Goal: Task Accomplishment & Management: Use online tool/utility

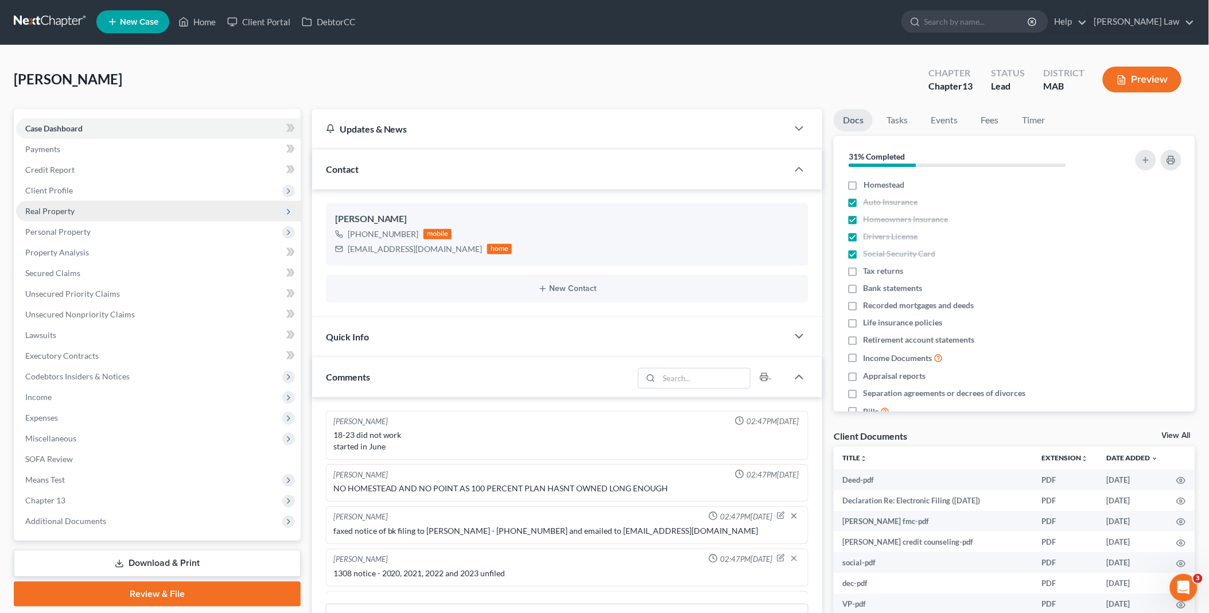
scroll to position [406, 0]
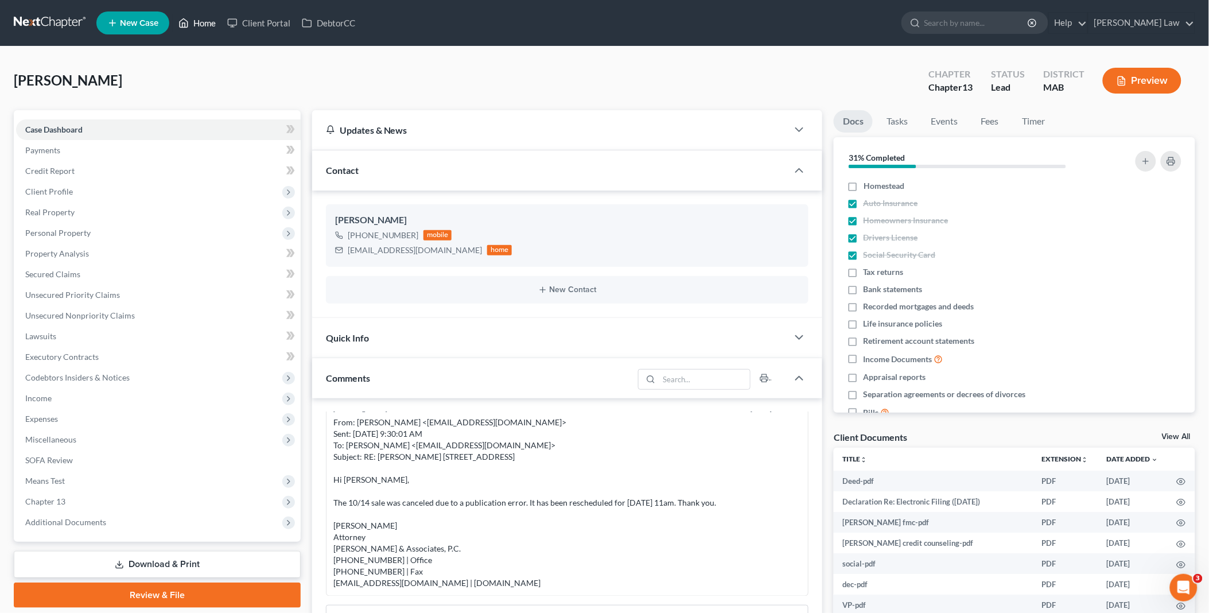
click at [199, 20] on link "Home" at bounding box center [197, 23] width 49 height 21
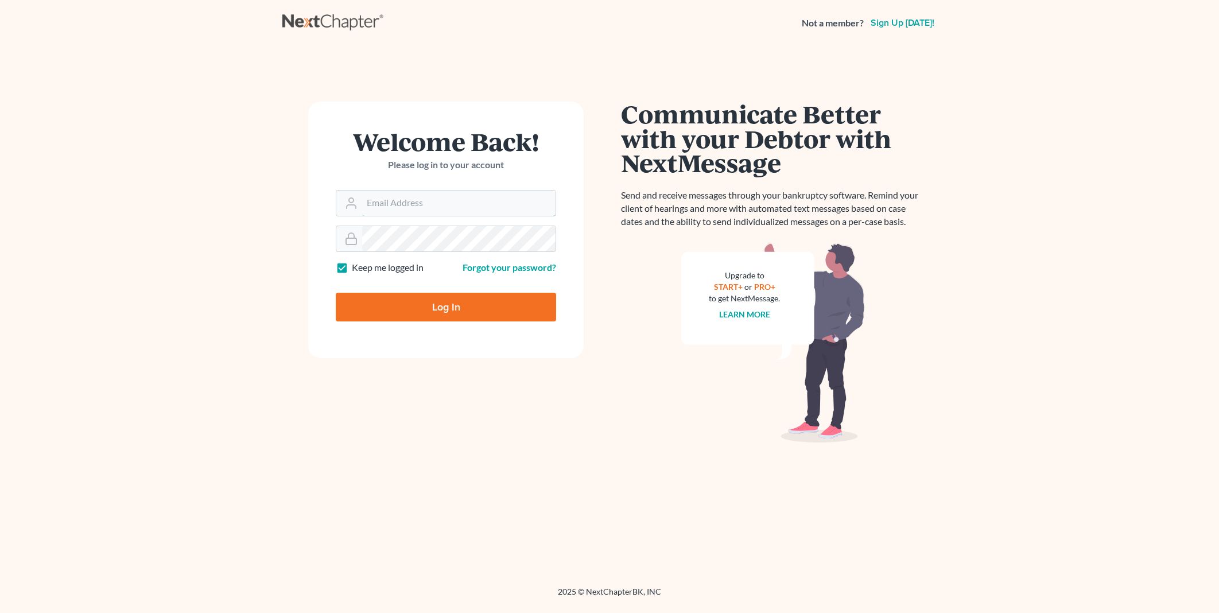
type input "PDonegan@tbennerlaw.com"
click at [451, 312] on input "Log In" at bounding box center [446, 307] width 220 height 29
type input "Thinking..."
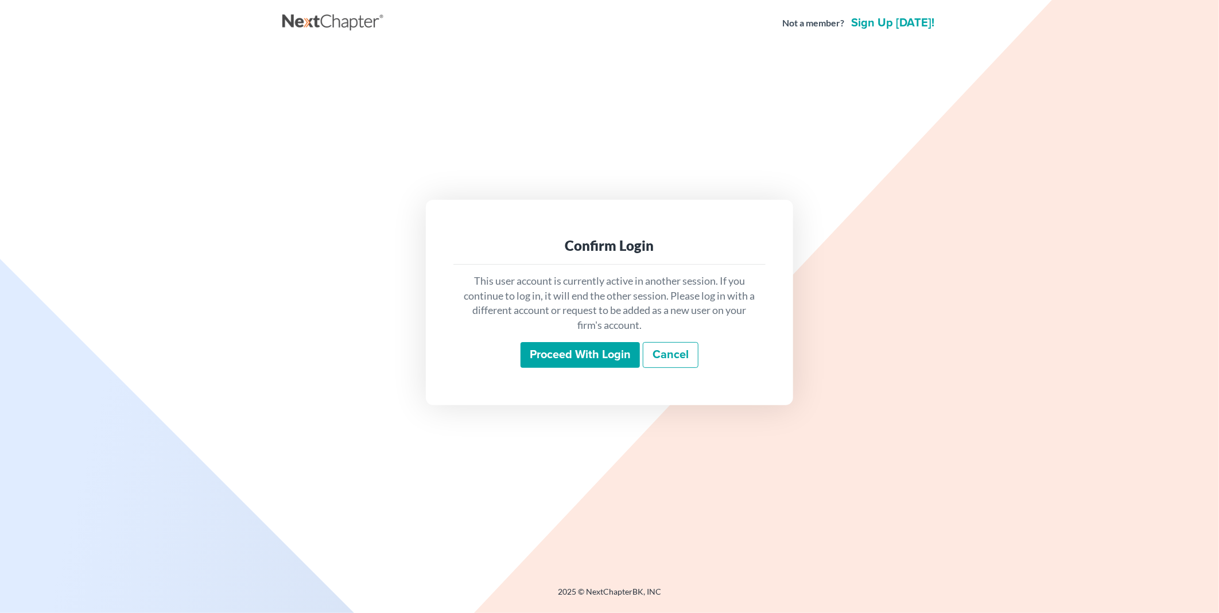
click at [572, 346] on input "Proceed with login" at bounding box center [580, 355] width 119 height 26
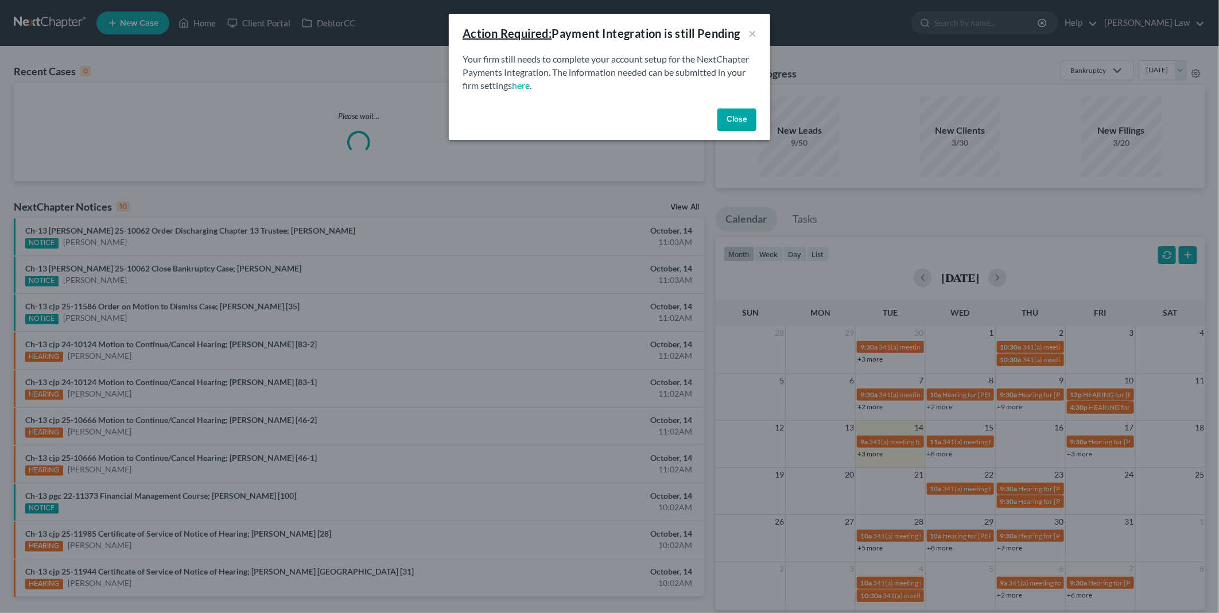
click at [729, 118] on button "Close" at bounding box center [736, 119] width 39 height 23
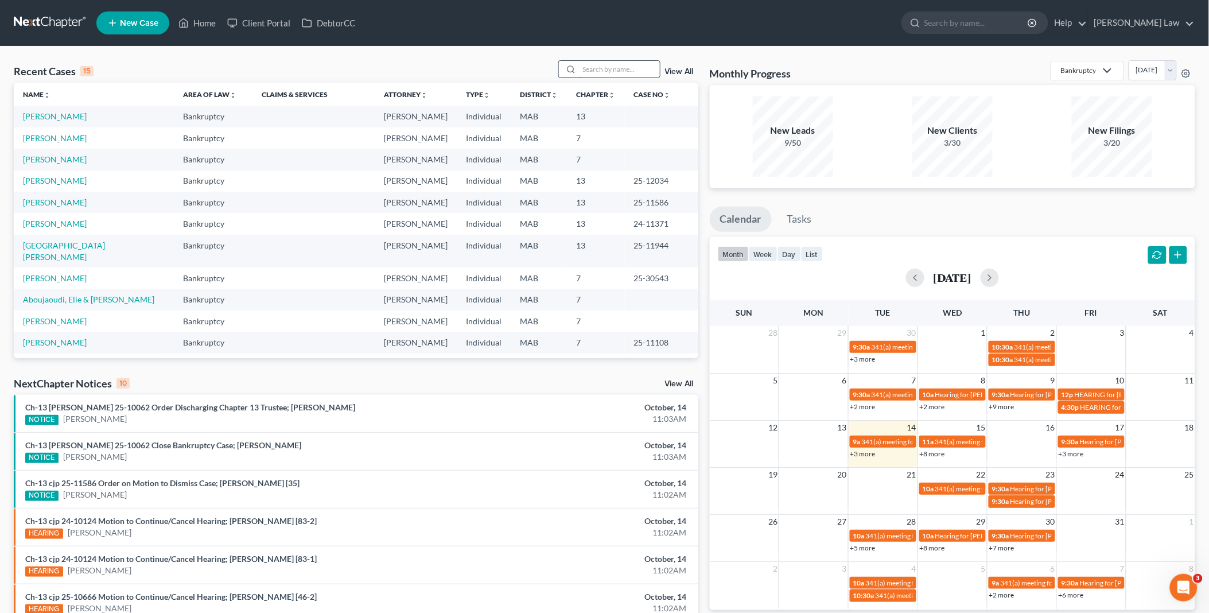
click at [591, 70] on input "search" at bounding box center [620, 69] width 80 height 17
type input "silva"
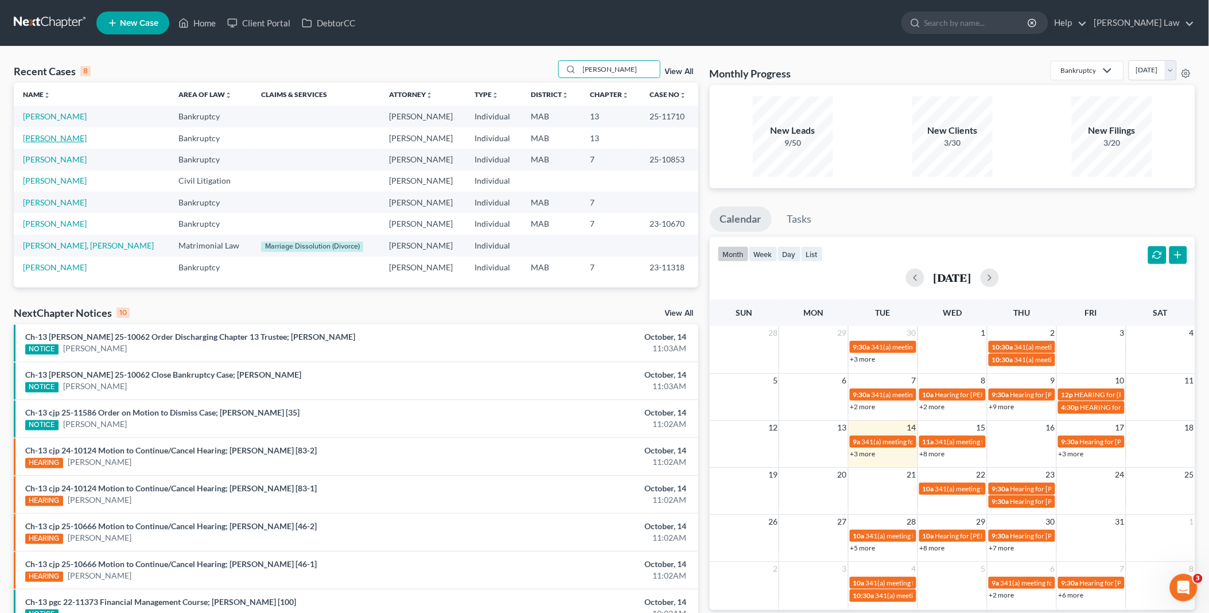
click at [41, 138] on link "Silva, Christopher" at bounding box center [55, 138] width 64 height 10
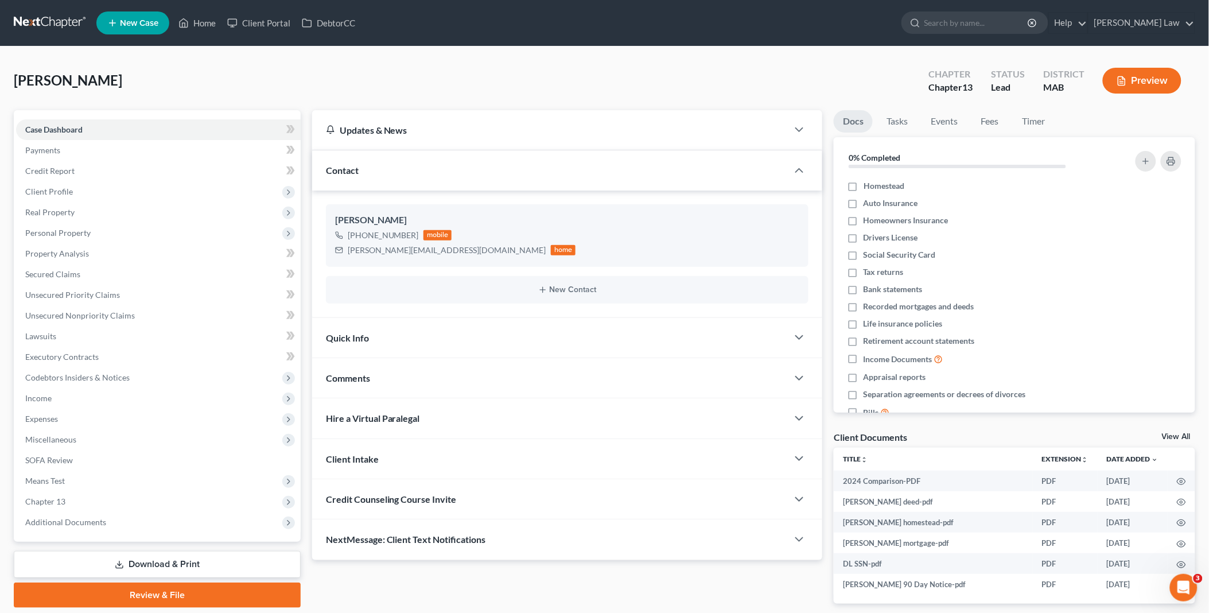
click at [1170, 434] on link "View All" at bounding box center [1176, 437] width 29 height 8
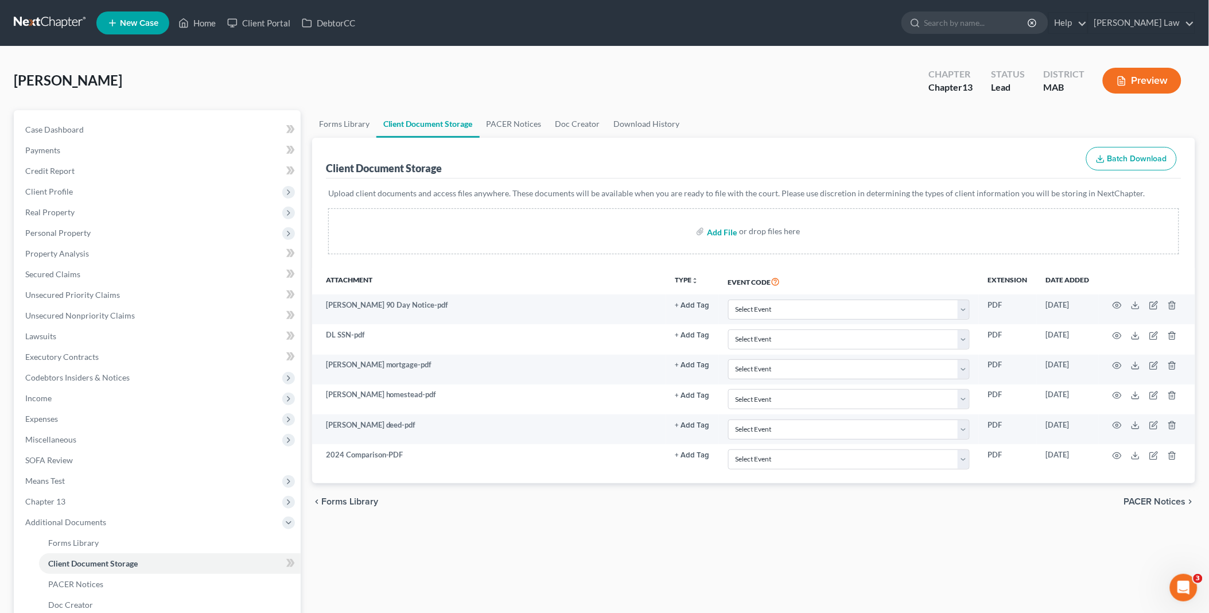
click at [729, 231] on input "file" at bounding box center [721, 231] width 28 height 21
type input "C:\fakepath\Silva DOR.pdf"
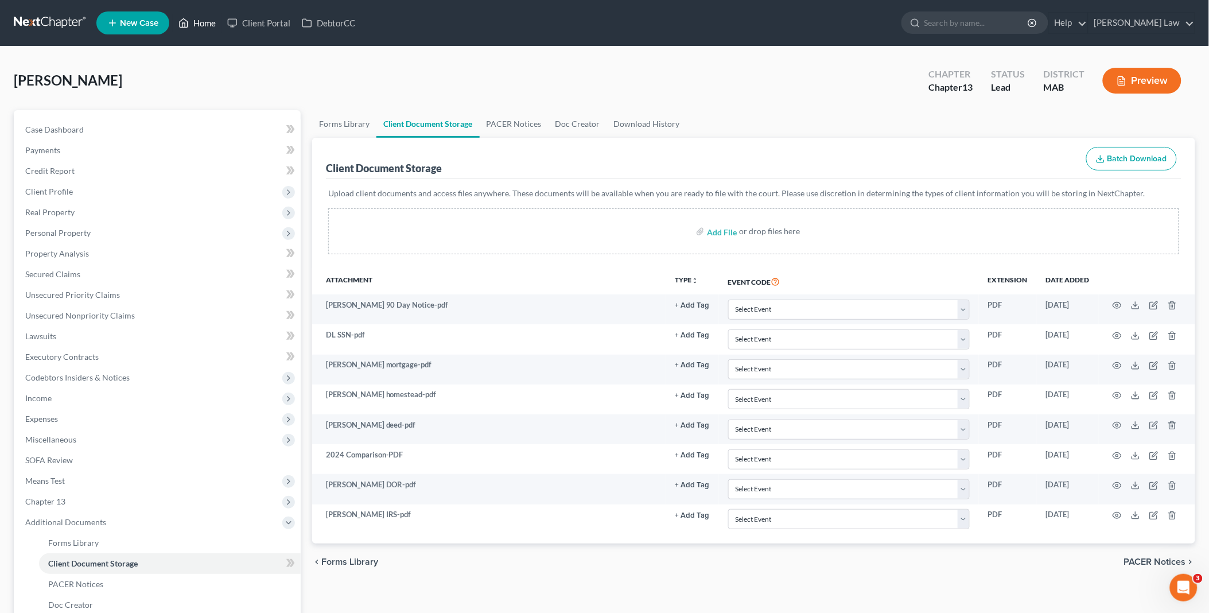
click at [204, 18] on link "Home" at bounding box center [197, 23] width 49 height 21
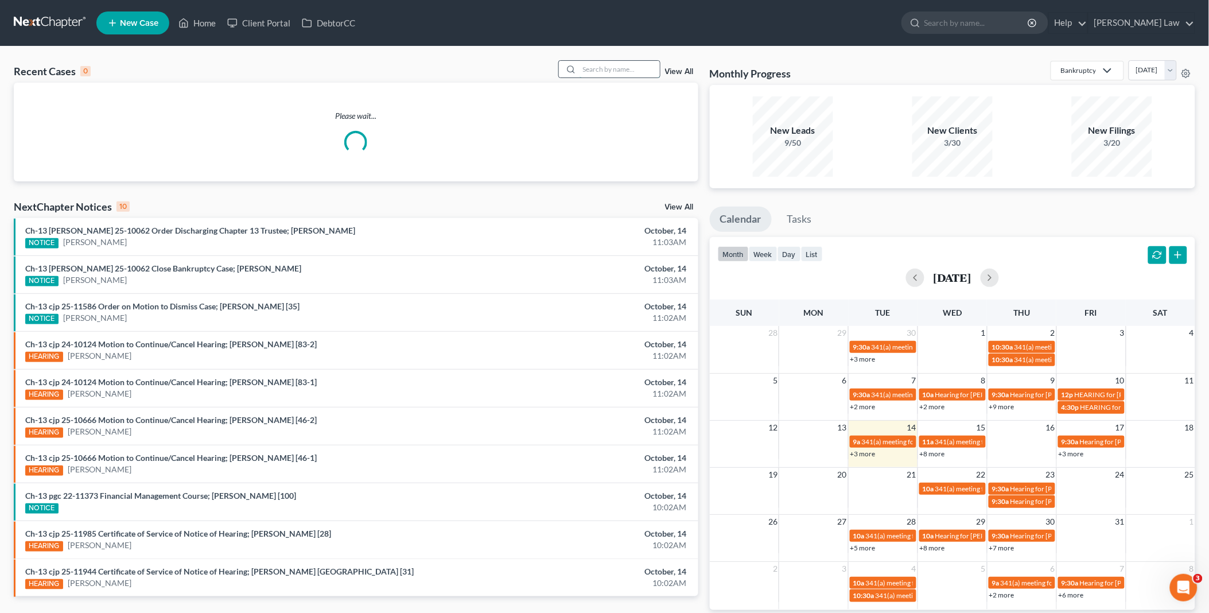
click at [626, 68] on input "search" at bounding box center [620, 69] width 80 height 17
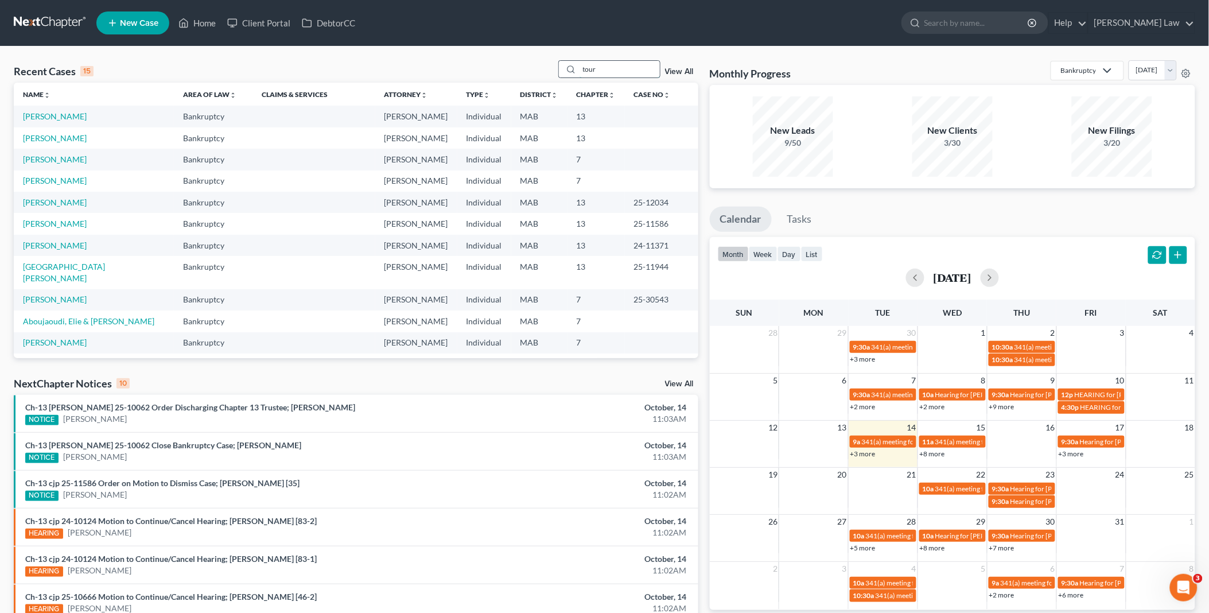
type input "tour"
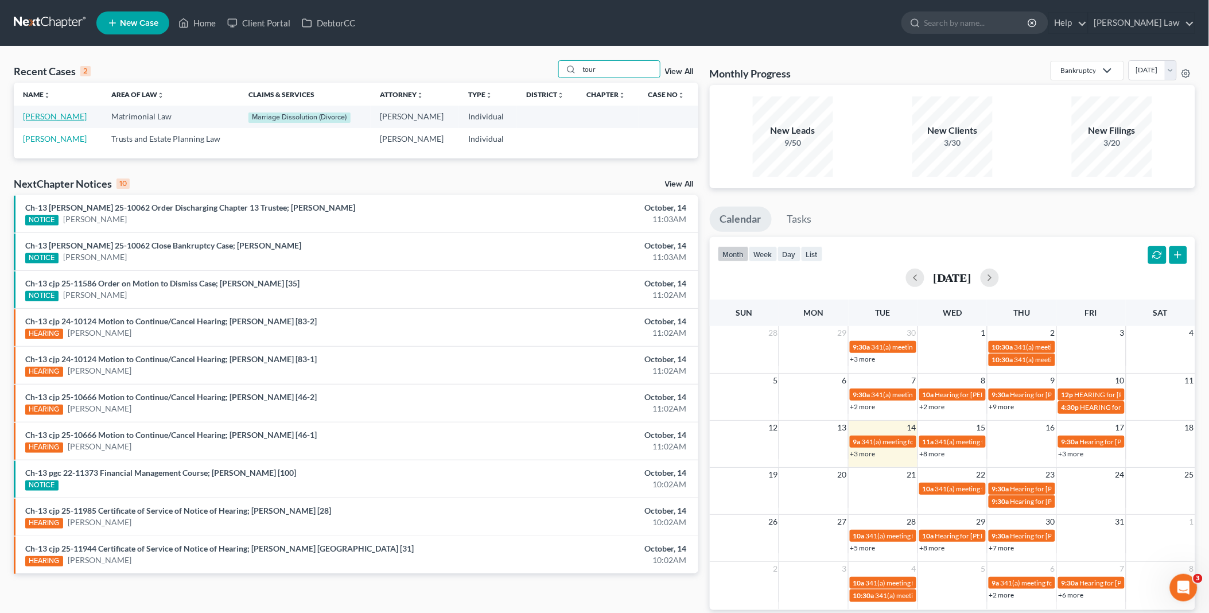
click at [37, 117] on link "Tourigny, Michael" at bounding box center [55, 116] width 64 height 10
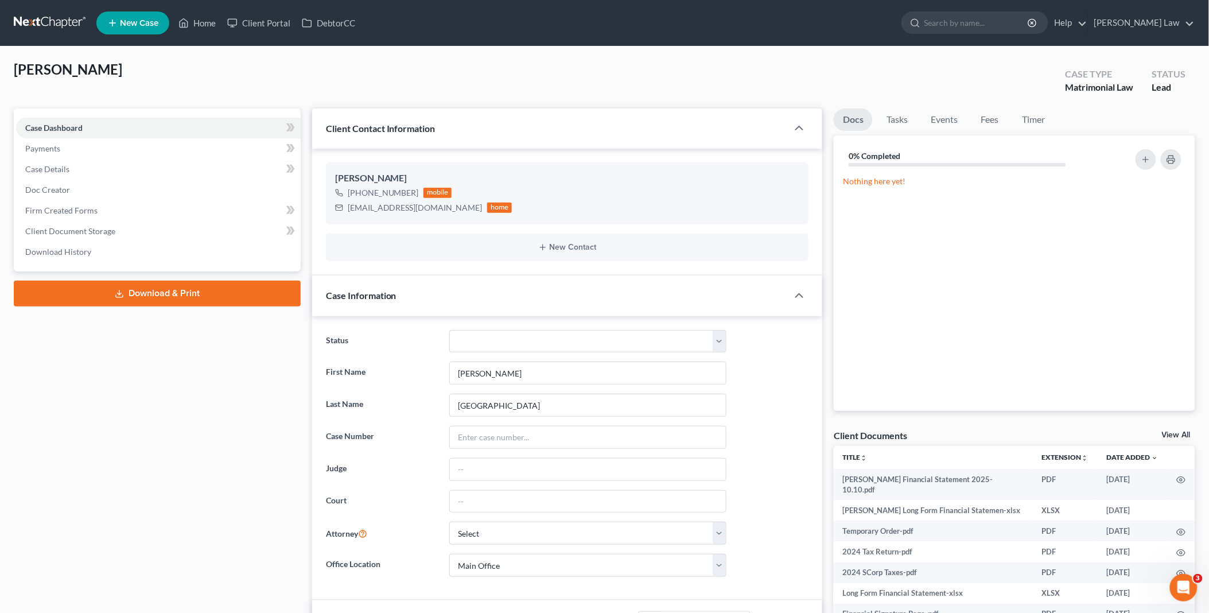
scroll to position [215, 0]
click at [1175, 433] on link "View All" at bounding box center [1176, 435] width 29 height 8
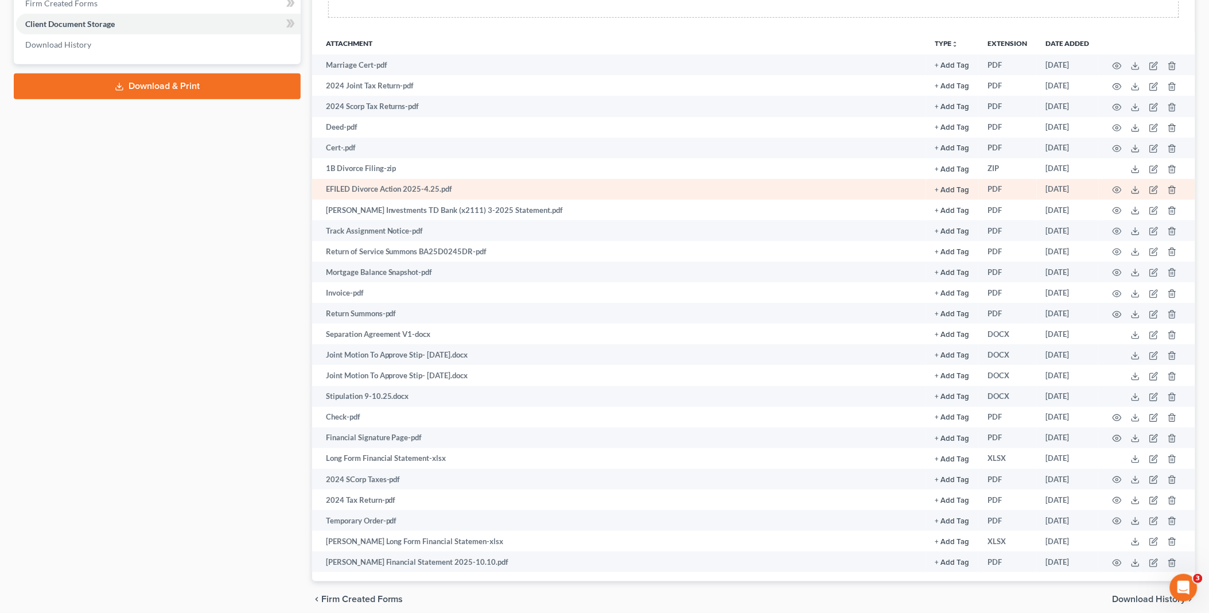
scroll to position [261, 0]
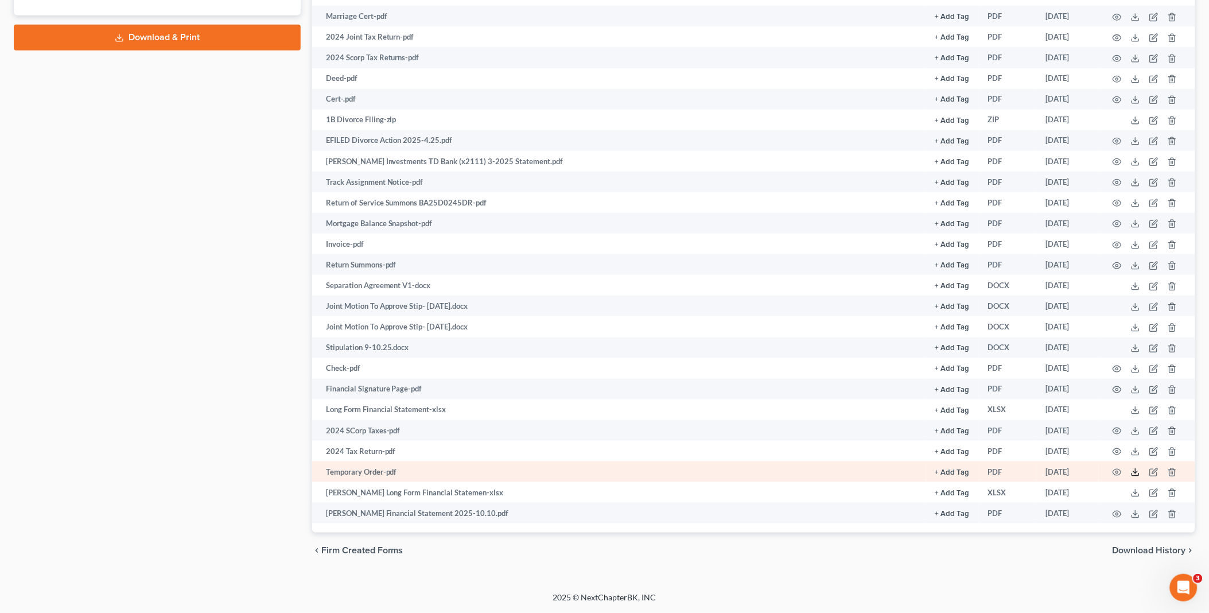
click at [1136, 472] on line at bounding box center [1136, 471] width 0 height 5
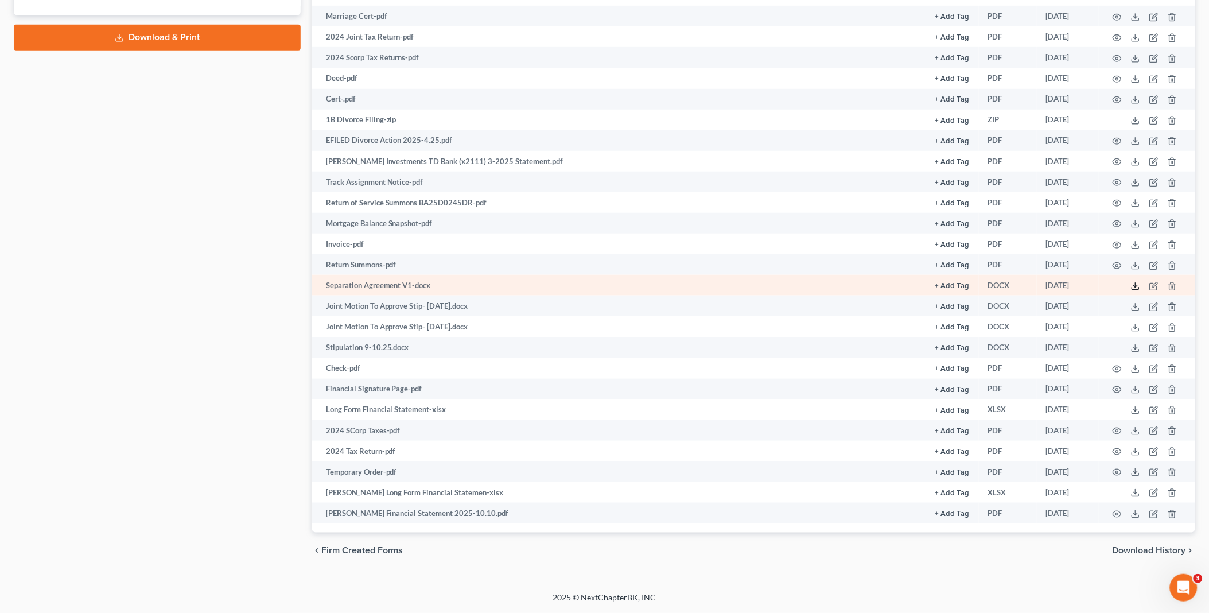
click at [1136, 284] on line at bounding box center [1136, 285] width 0 height 5
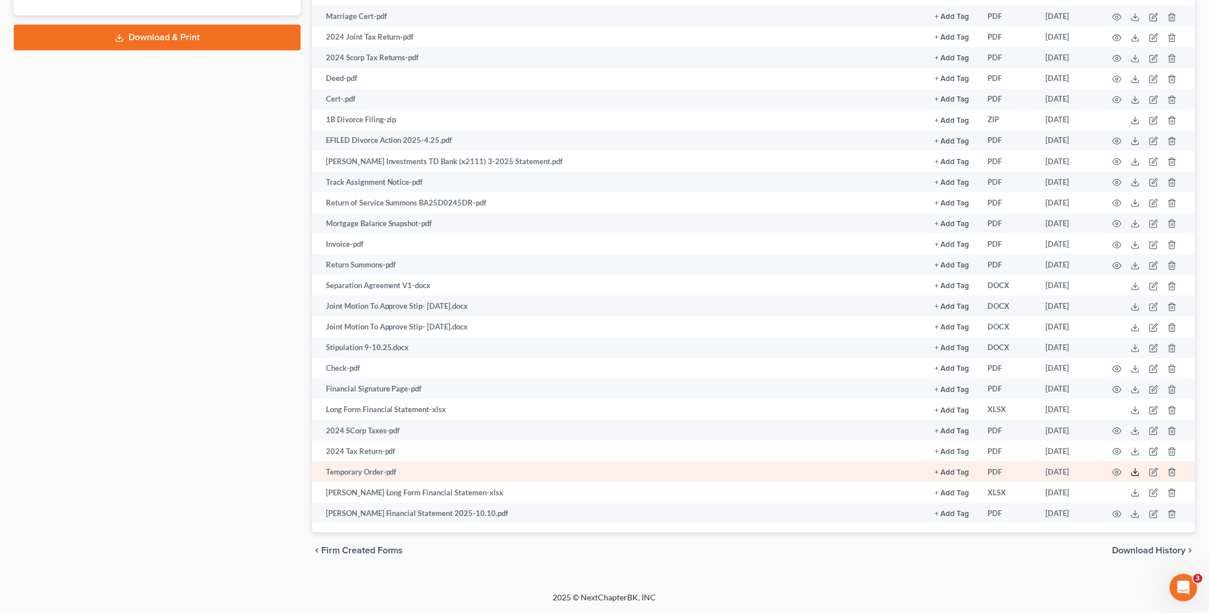
click at [1135, 473] on icon at bounding box center [1135, 472] width 9 height 9
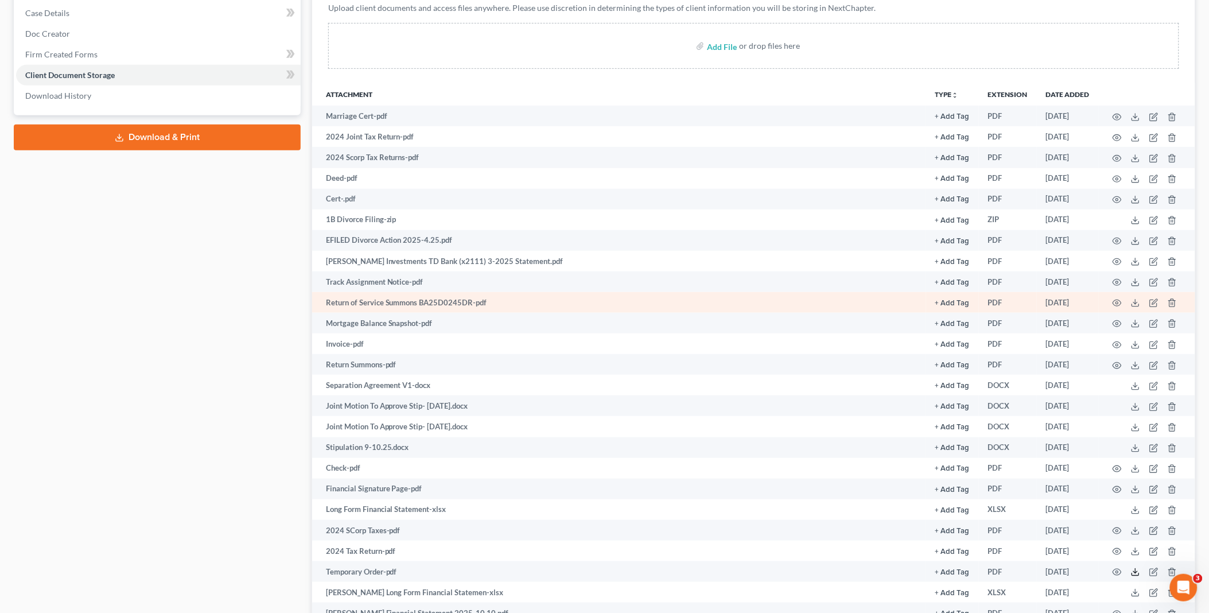
scroll to position [134, 0]
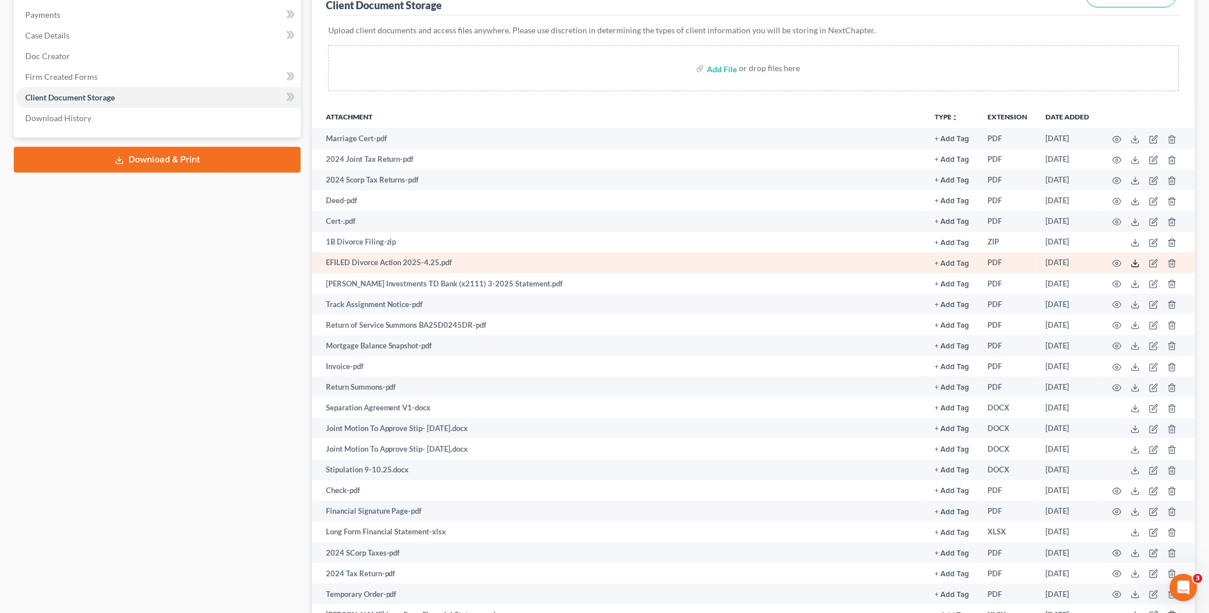
click at [1136, 265] on line at bounding box center [1136, 262] width 0 height 5
